Goal: Information Seeking & Learning: Check status

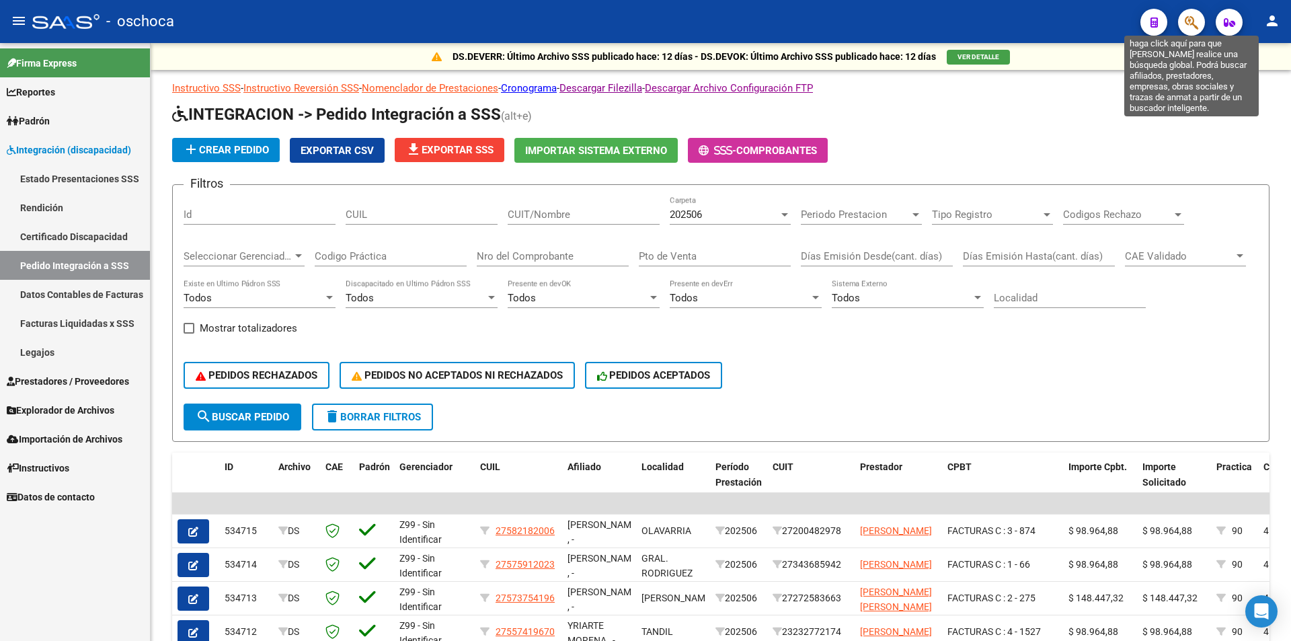
click at [1198, 20] on icon "button" at bounding box center [1191, 22] width 13 height 15
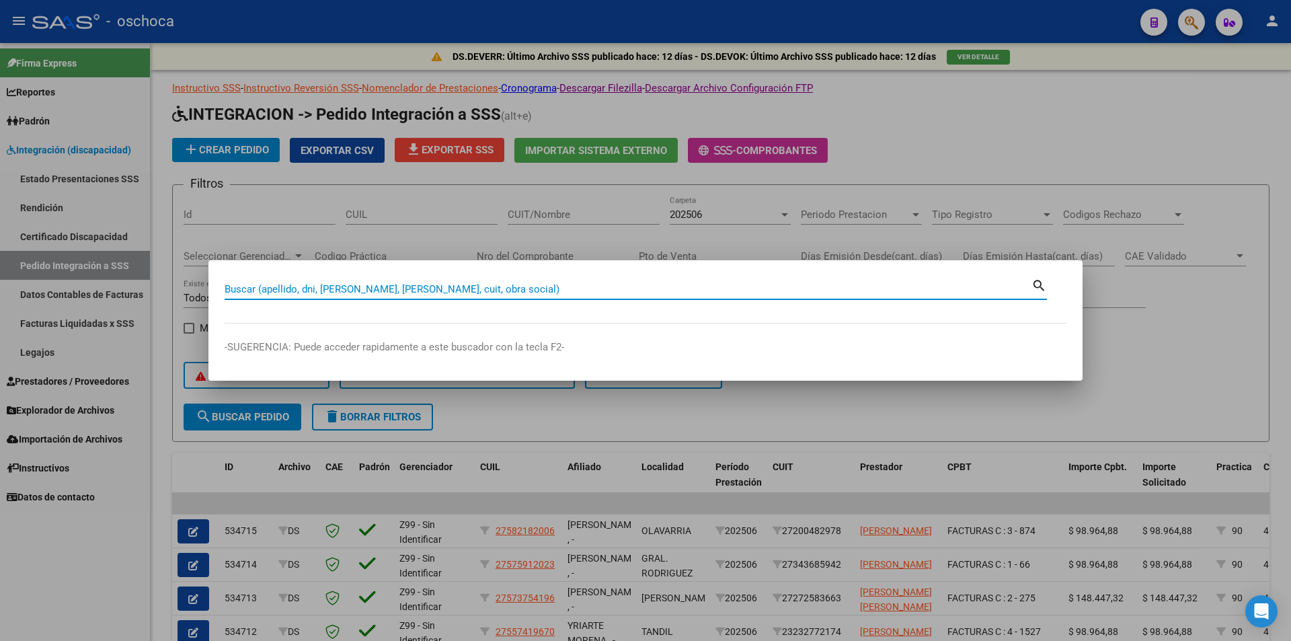
click at [226, 290] on input "Buscar (apellido, dni, [PERSON_NAME], [PERSON_NAME], cuit, obra social)" at bounding box center [628, 289] width 807 height 12
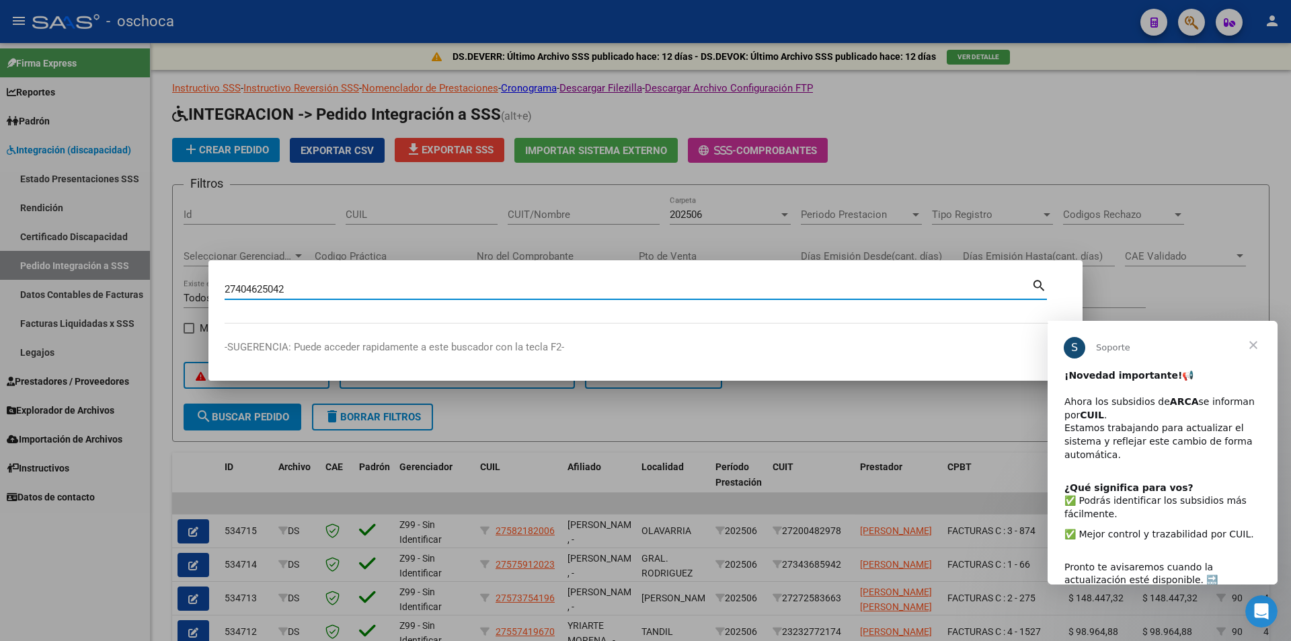
type input "27404625042"
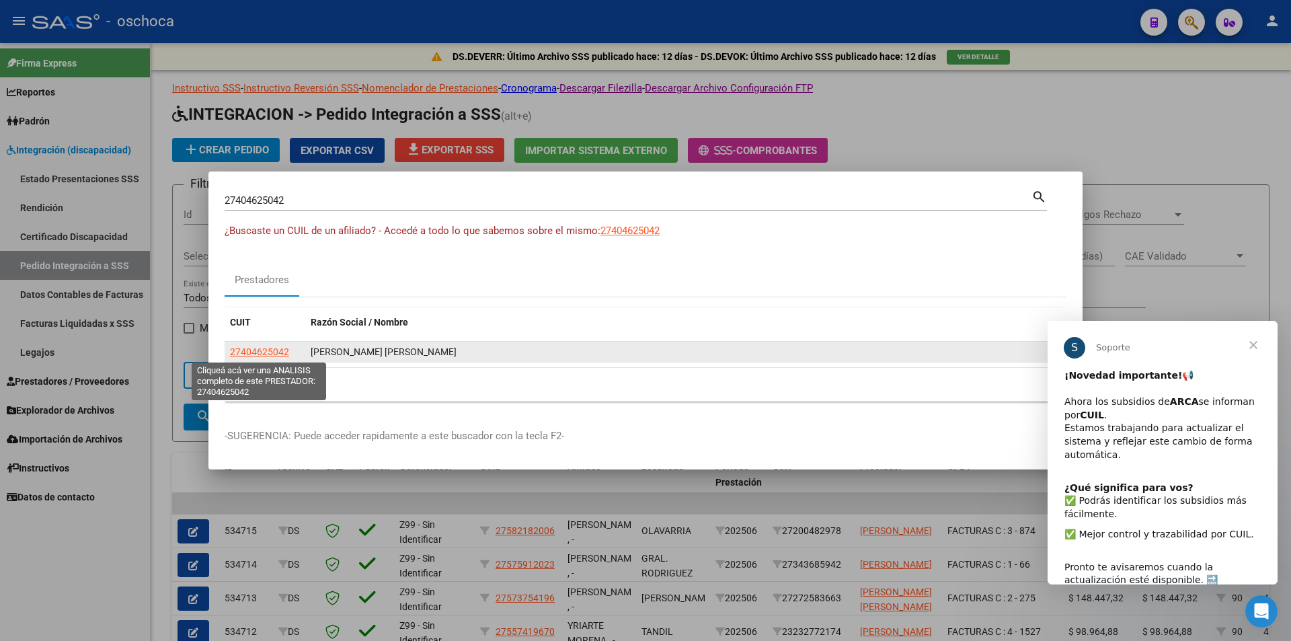
click at [256, 352] on span "27404625042" at bounding box center [259, 351] width 59 height 11
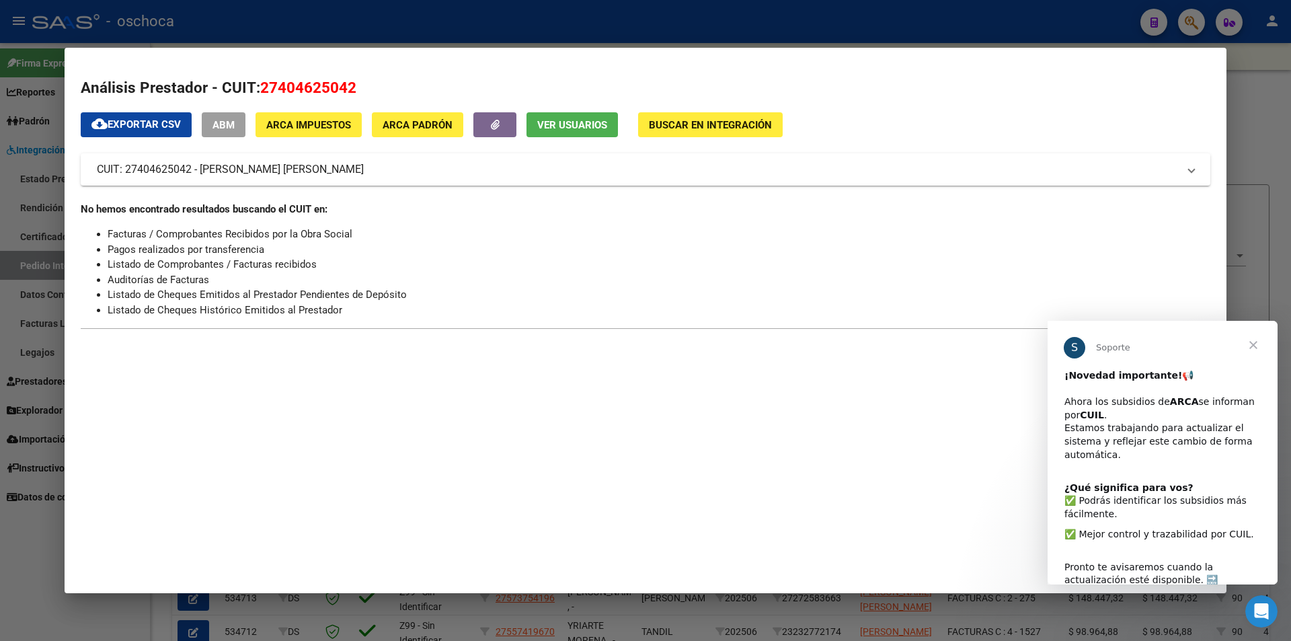
click at [1254, 348] on span "Cerrar" at bounding box center [1253, 345] width 48 height 48
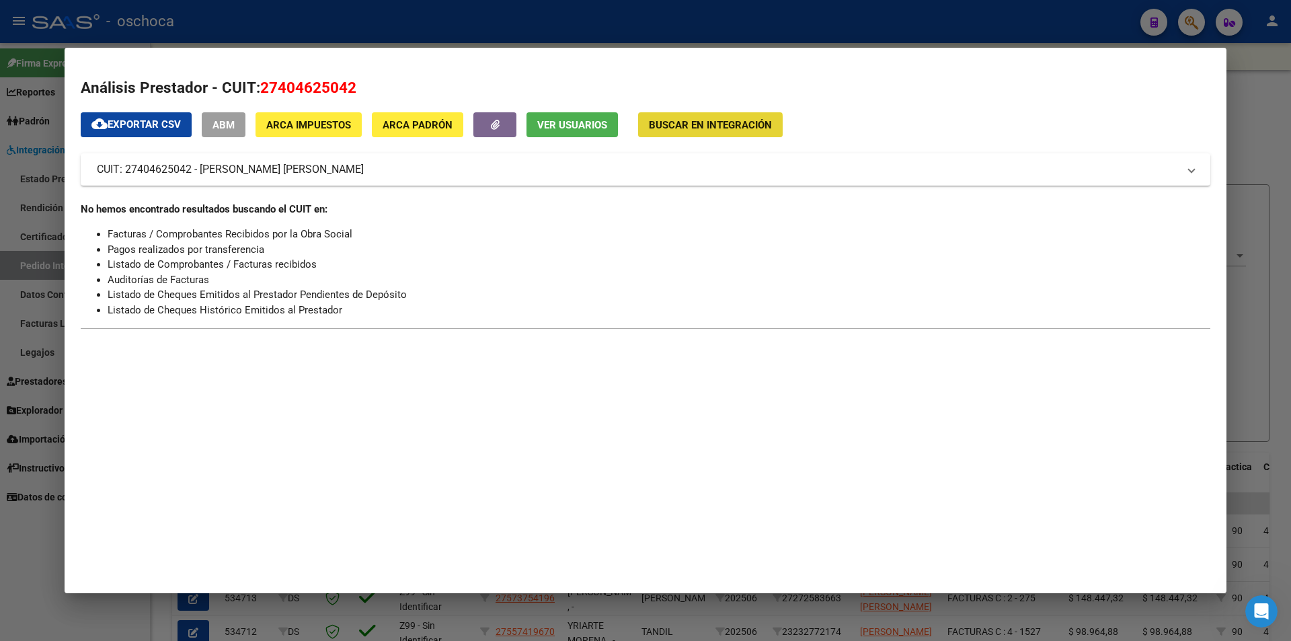
click at [705, 127] on span "Buscar en Integración" at bounding box center [710, 125] width 123 height 12
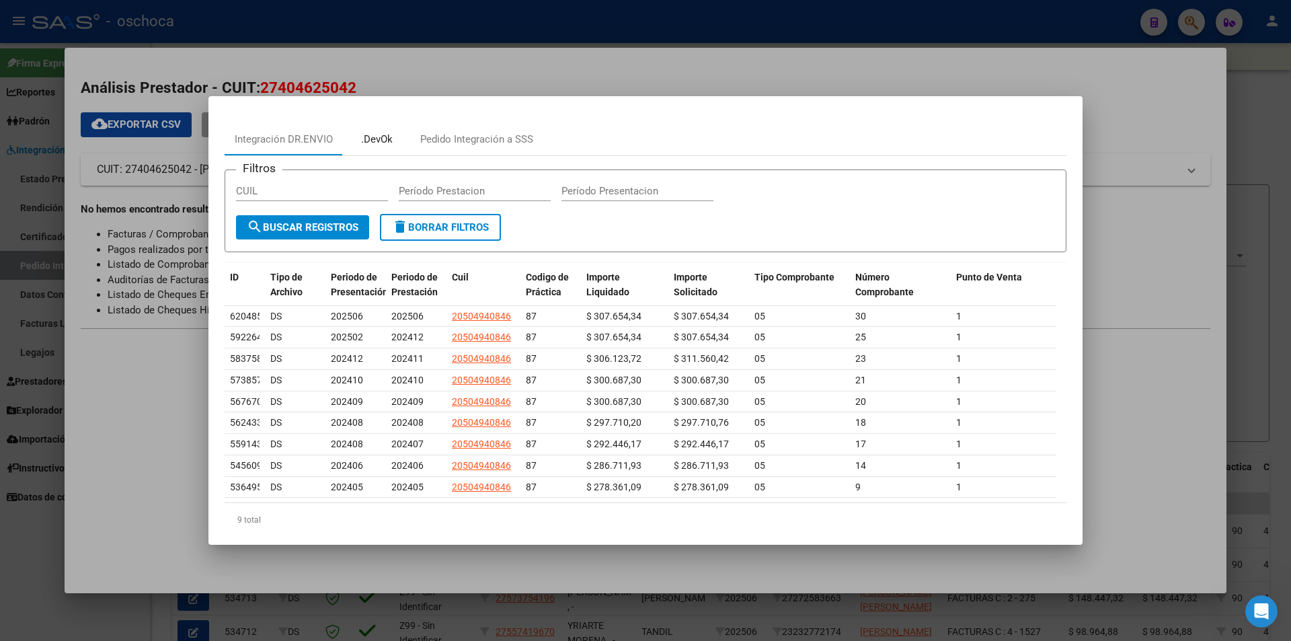
click at [379, 141] on div ".DevOk" at bounding box center [377, 139] width 32 height 15
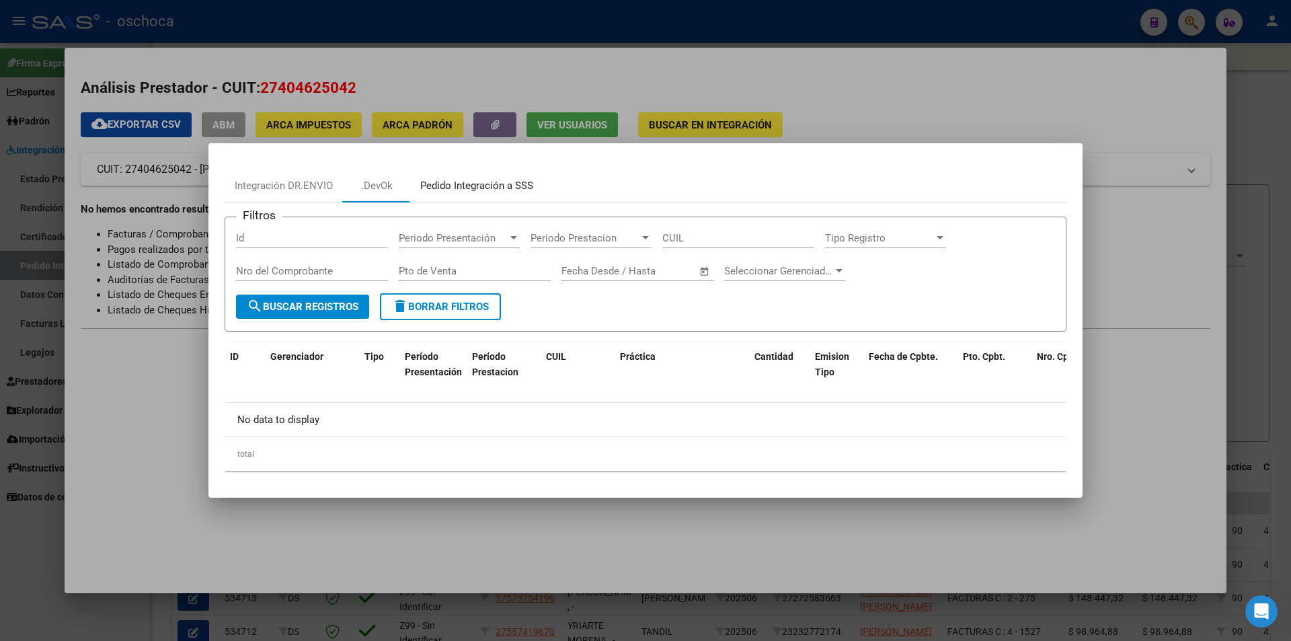
click at [476, 188] on div "Pedido Integración a SSS" at bounding box center [476, 185] width 113 height 15
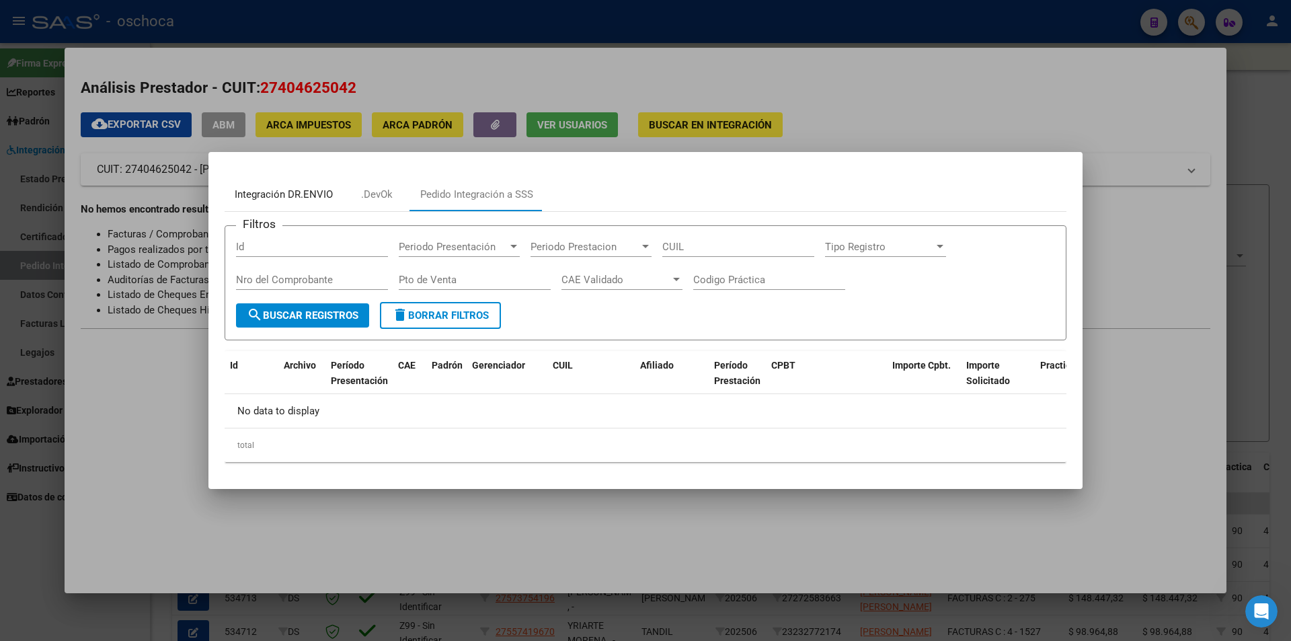
click at [299, 196] on div "Integración DR.ENVIO" at bounding box center [284, 194] width 98 height 15
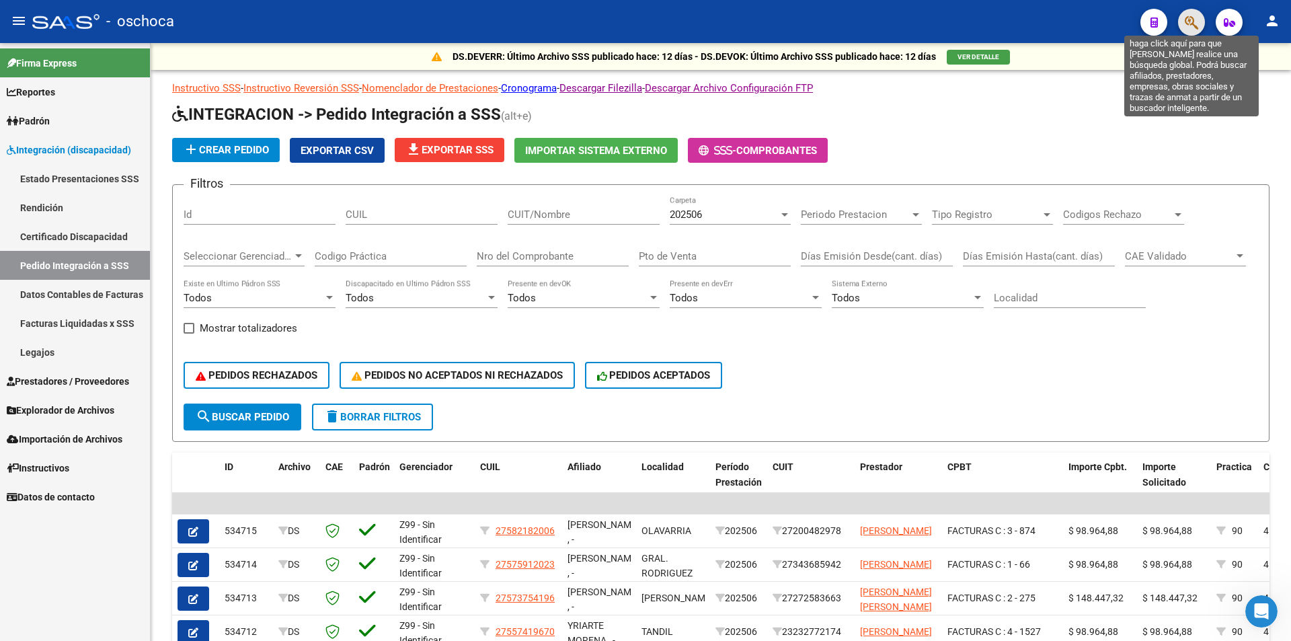
click at [1193, 24] on icon "button" at bounding box center [1191, 22] width 13 height 15
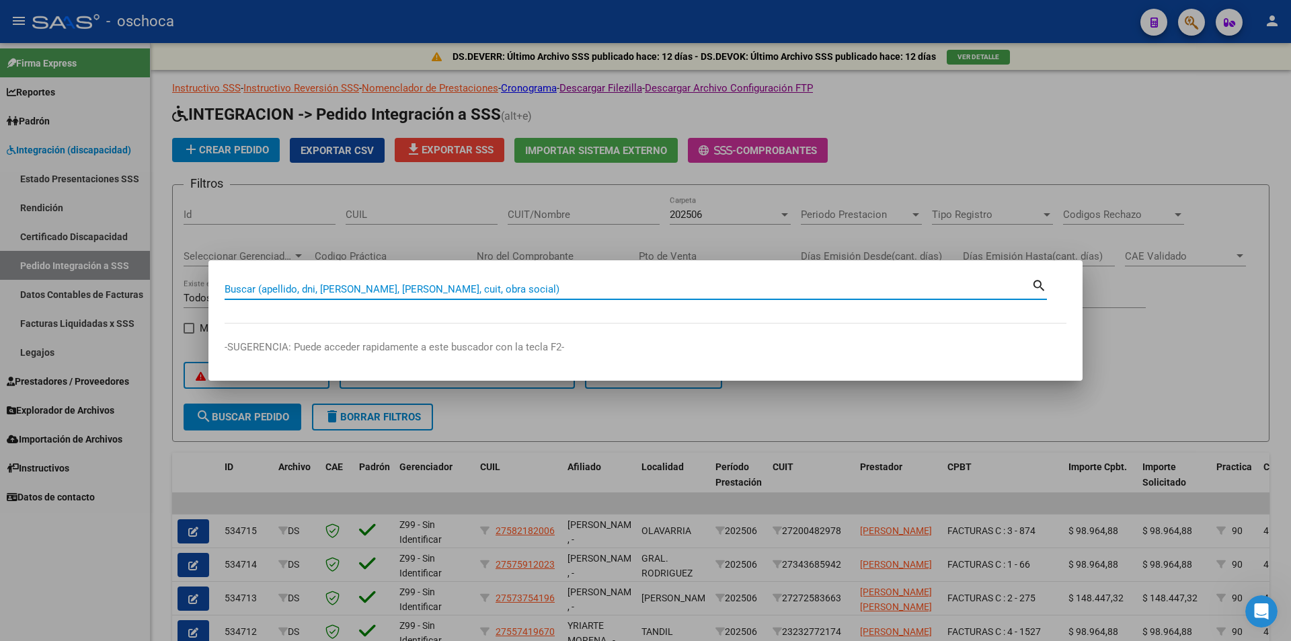
click at [217, 285] on mat-dialog-content "Buscar (apellido, dni, [PERSON_NAME], nro traspaso, cuit, obra social) search" at bounding box center [645, 299] width 874 height 47
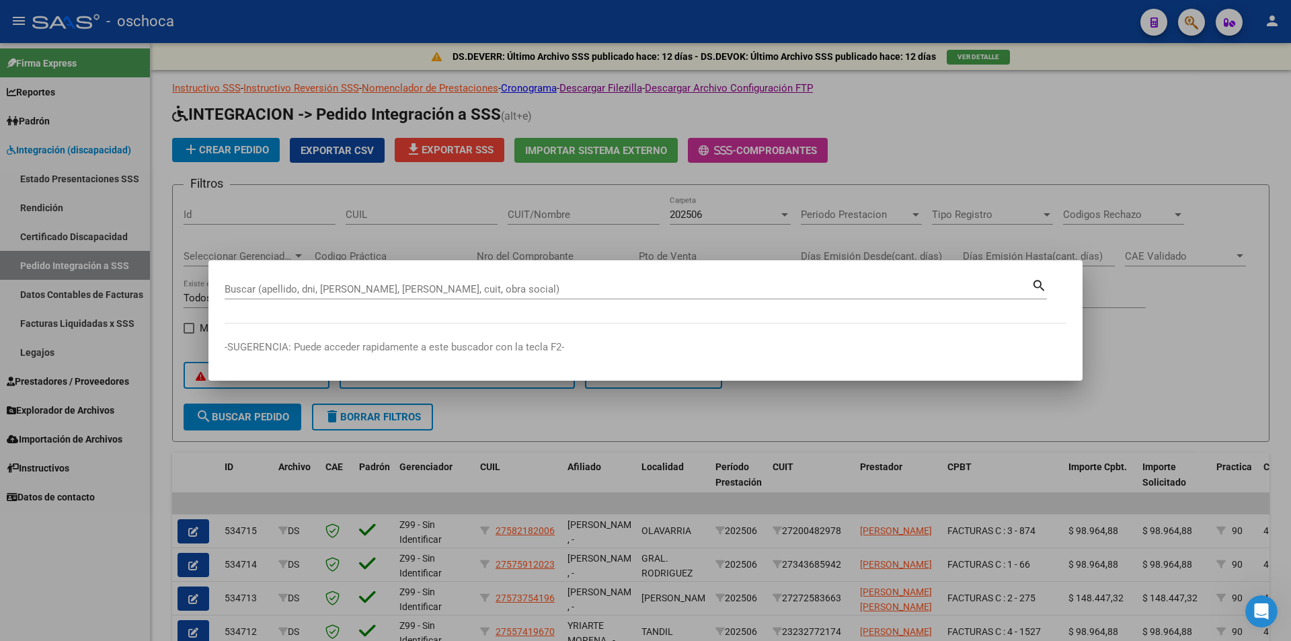
click at [235, 288] on input "Buscar (apellido, dni, [PERSON_NAME], [PERSON_NAME], cuit, obra social)" at bounding box center [628, 289] width 807 height 12
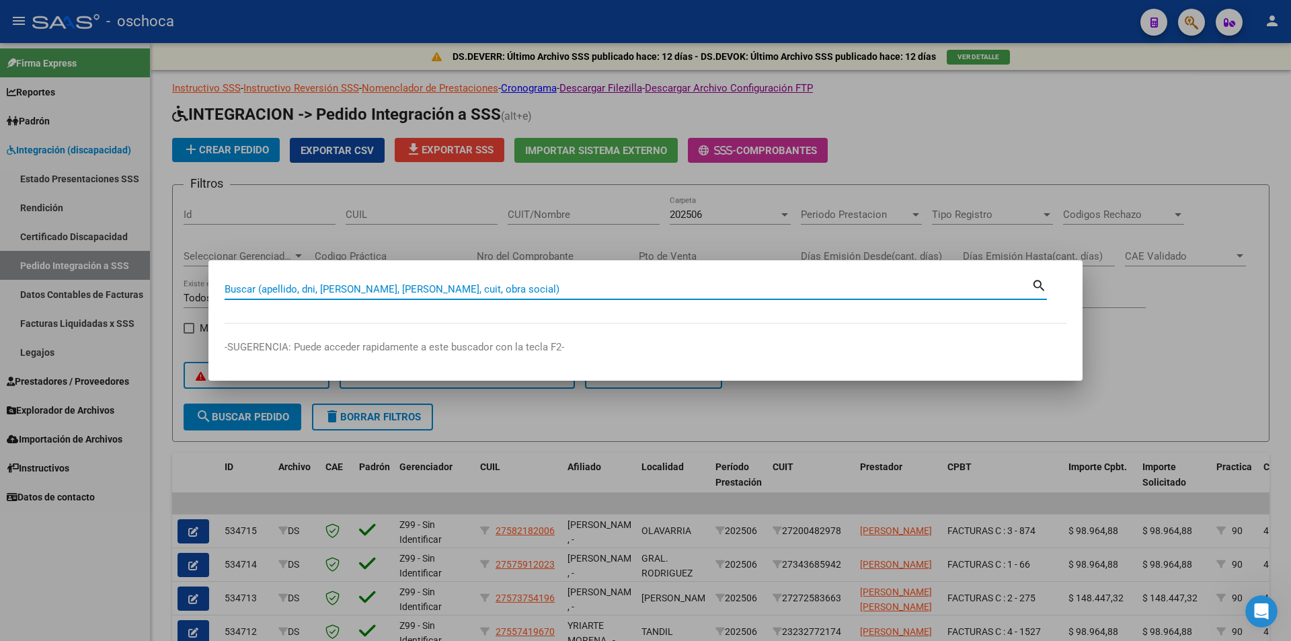
click at [229, 292] on input "Buscar (apellido, dni, [PERSON_NAME], [PERSON_NAME], cuit, obra social)" at bounding box center [628, 289] width 807 height 12
type input "27404625042"
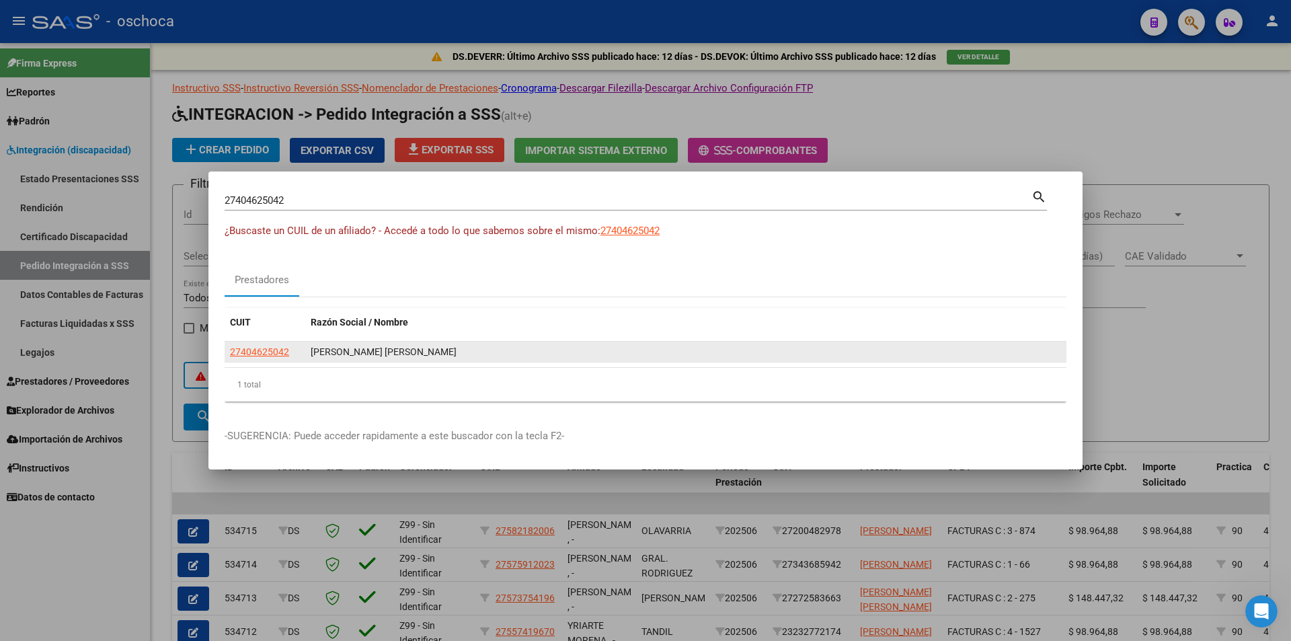
click at [243, 357] on app-link-go-to "27404625042" at bounding box center [259, 351] width 59 height 15
click at [272, 352] on span "27404625042" at bounding box center [259, 351] width 59 height 11
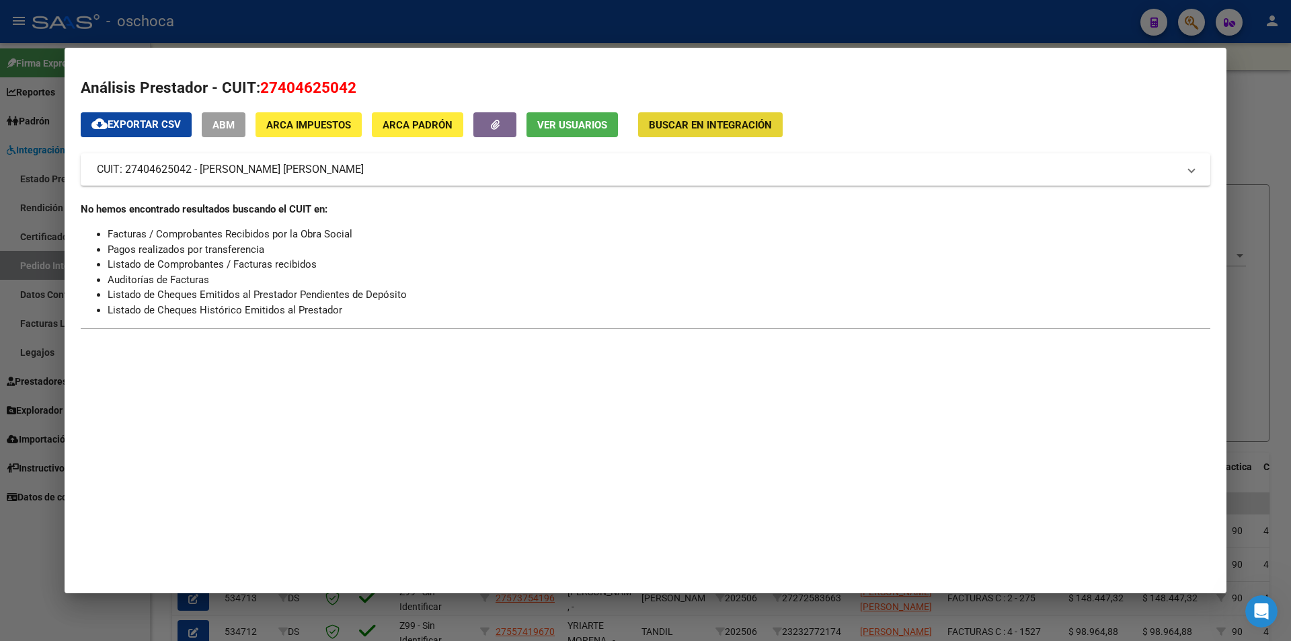
click at [711, 132] on button "Buscar en Integración" at bounding box center [710, 124] width 145 height 25
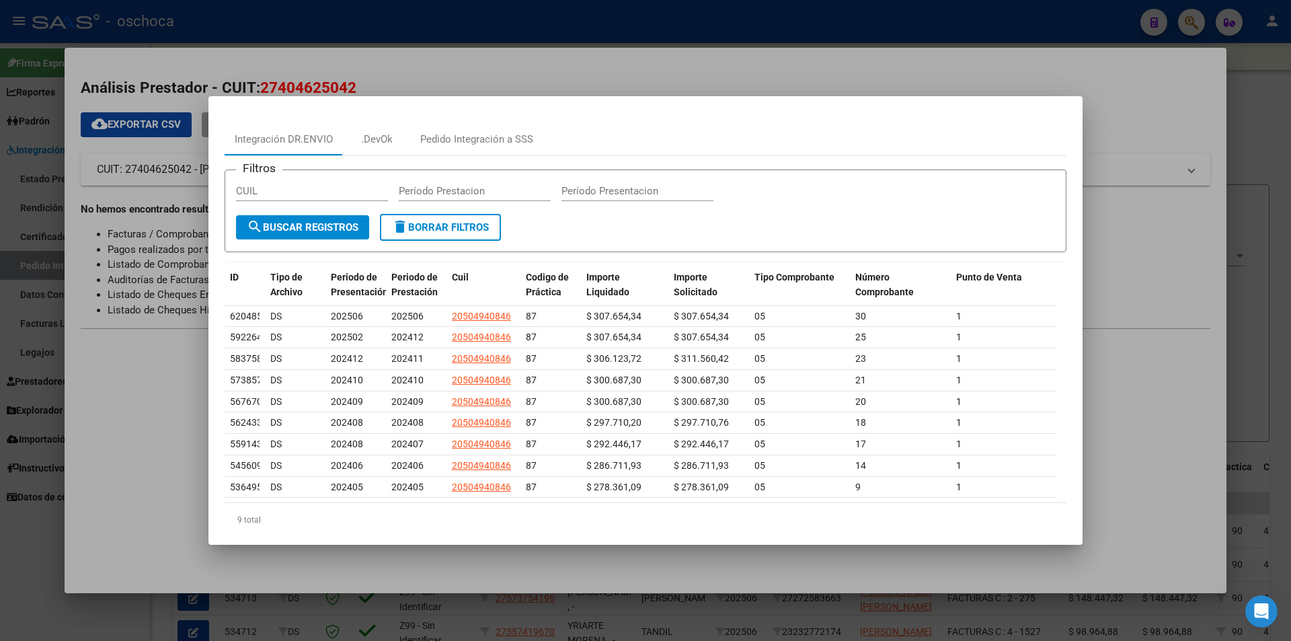
click at [445, 192] on input "Período Prestacion" at bounding box center [475, 191] width 152 height 12
click at [309, 144] on div "Integración DR.ENVIO" at bounding box center [284, 139] width 98 height 15
click at [377, 140] on div ".DevOk" at bounding box center [377, 139] width 32 height 15
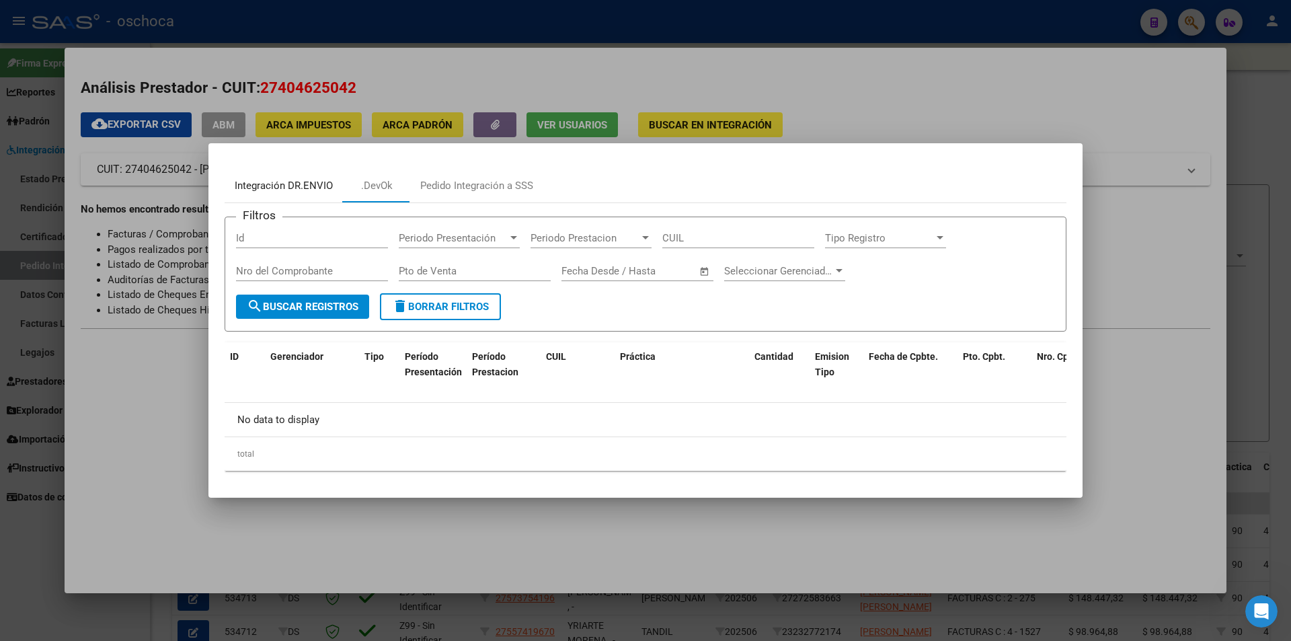
click at [300, 186] on div "Integración DR.ENVIO" at bounding box center [284, 185] width 98 height 15
